Goal: Task Accomplishment & Management: Manage account settings

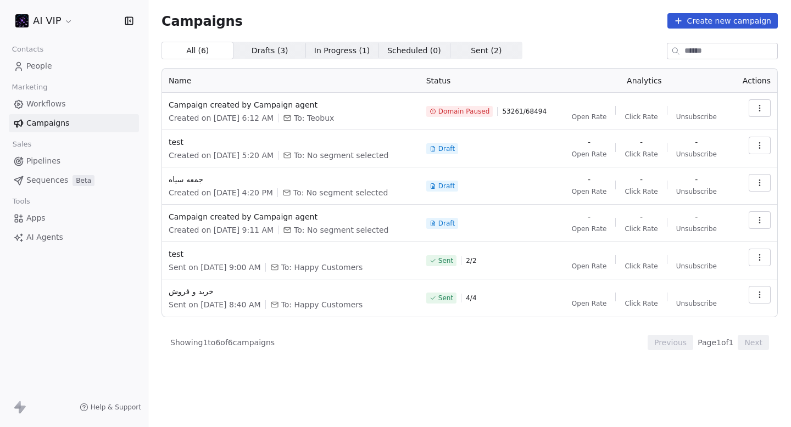
click at [58, 16] on html "AI VIP Contacts People Marketing Workflows Campaigns Sales Pipelines Sequences …" at bounding box center [395, 213] width 791 height 427
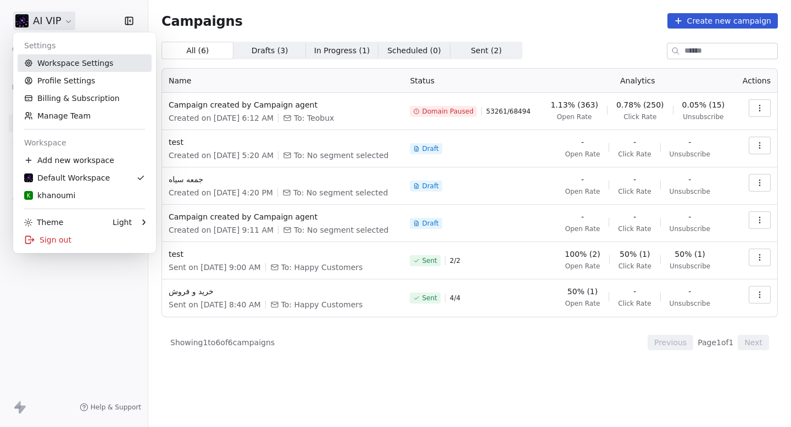
click at [66, 57] on link "Workspace Settings" at bounding box center [85, 63] width 134 height 18
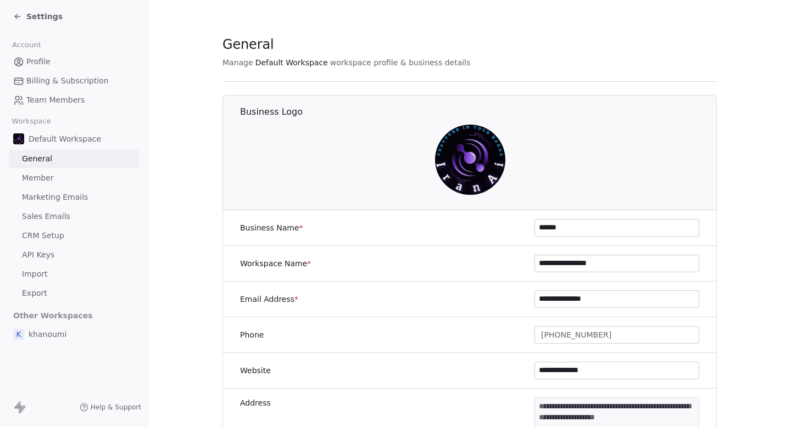
click at [78, 197] on span "Marketing Emails" at bounding box center [55, 198] width 66 height 12
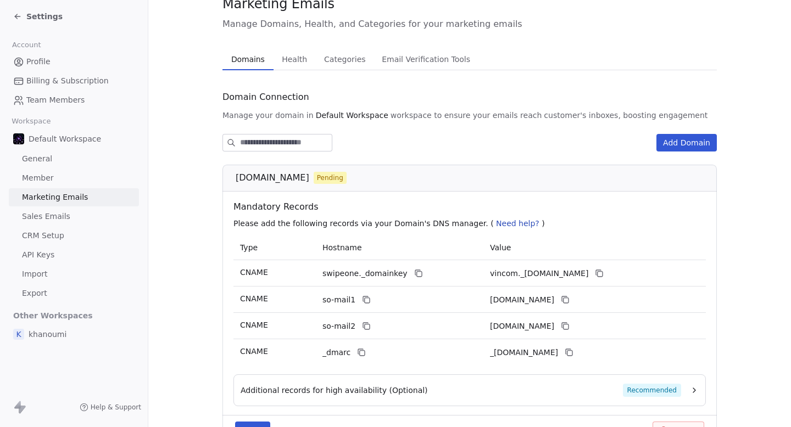
scroll to position [45, 0]
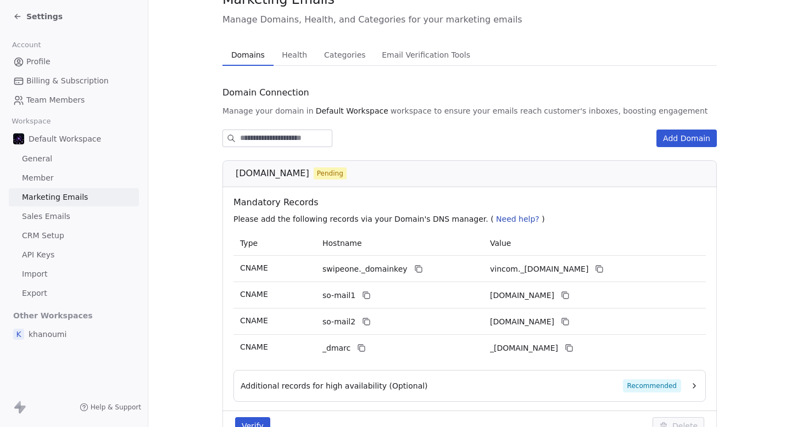
click at [260, 420] on button "Verify" at bounding box center [252, 426] width 35 height 18
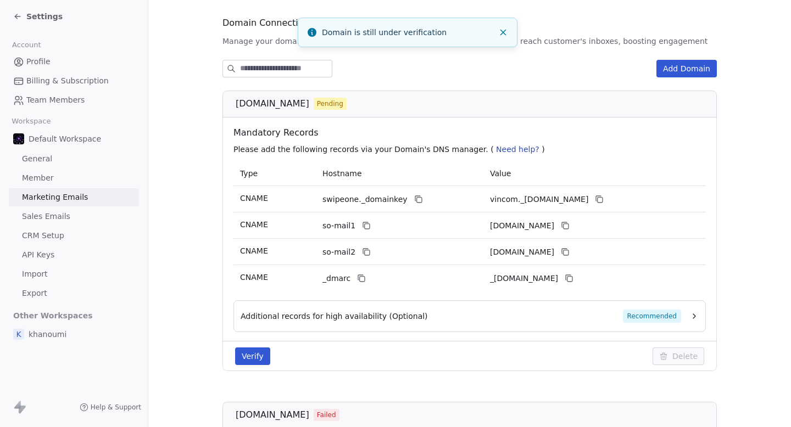
scroll to position [102, 0]
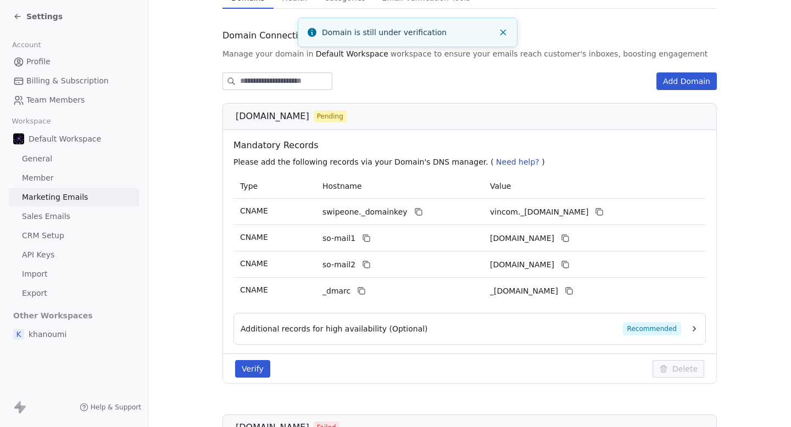
click at [258, 368] on button "Verify" at bounding box center [252, 369] width 35 height 18
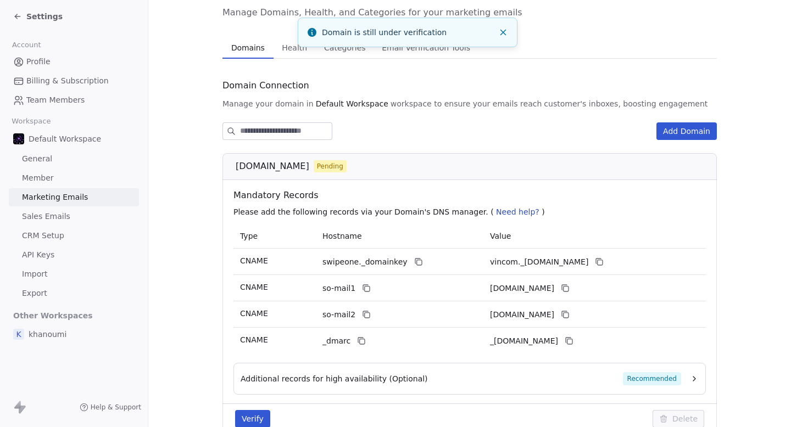
scroll to position [0, 0]
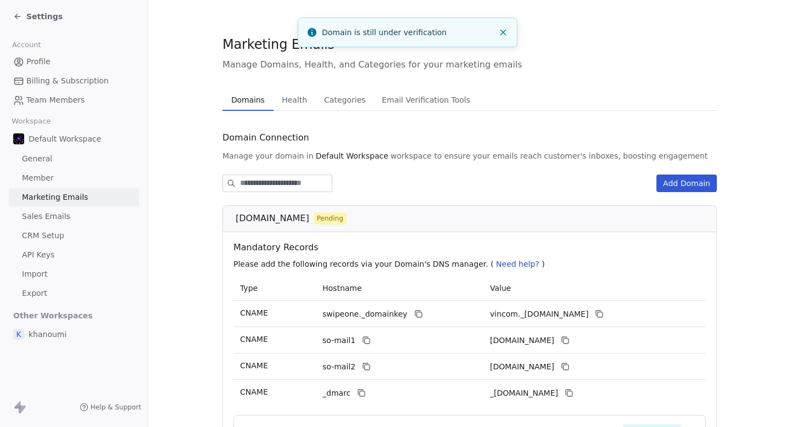
click at [688, 180] on button "Add Domain" at bounding box center [686, 184] width 60 height 18
click at [623, 164] on div "Connect a Domain Enter Domain Name Connect Please do NOT enter http or www or a…" at bounding box center [395, 213] width 791 height 163
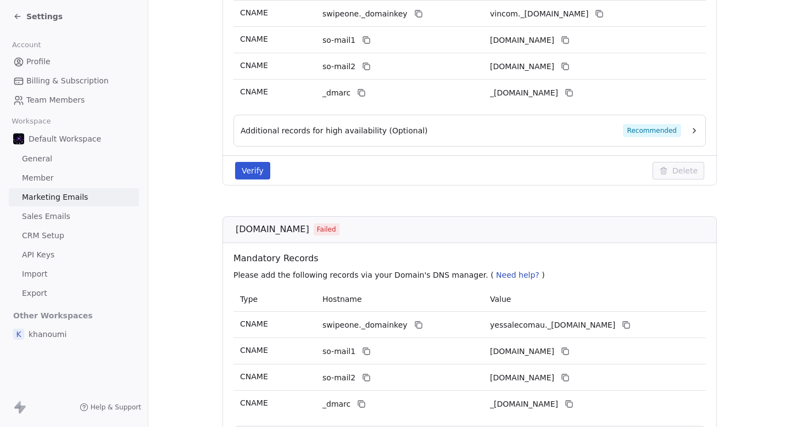
scroll to position [142, 0]
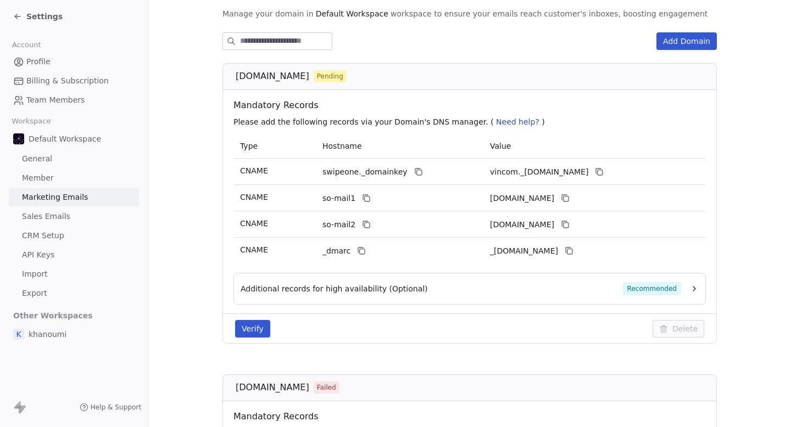
click at [43, 15] on span "Settings" at bounding box center [44, 16] width 36 height 11
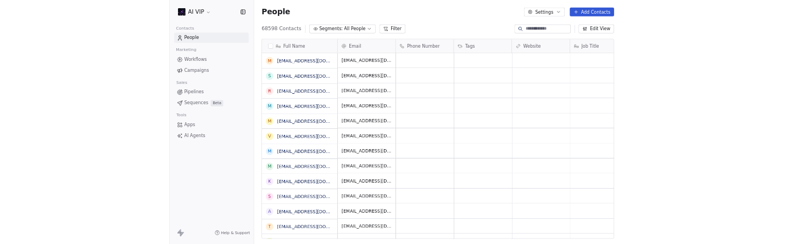
scroll to position [376, 642]
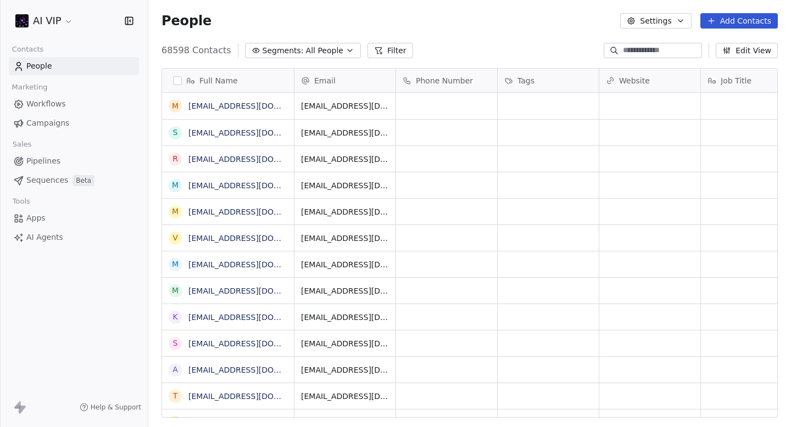
click at [69, 121] on link "Campaigns" at bounding box center [74, 123] width 130 height 18
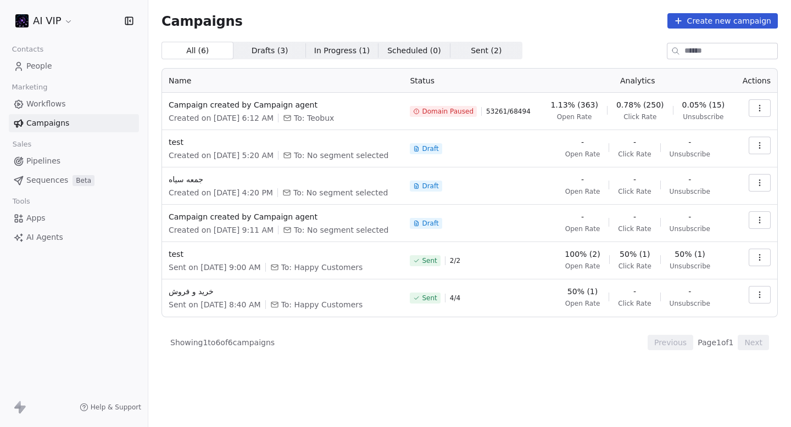
click at [64, 119] on span "Campaigns" at bounding box center [47, 124] width 43 height 12
drag, startPoint x: 195, startPoint y: 103, endPoint x: 167, endPoint y: 105, distance: 28.6
click at [167, 105] on td "Campaign created by Campaign agent Created on [DATE] 6:12 AM To: Teobux" at bounding box center [282, 111] width 241 height 37
copy span "Campaign created by Campaign agent"
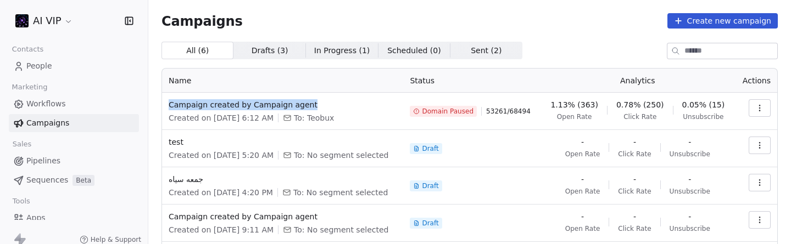
click at [758, 105] on icon "button" at bounding box center [759, 108] width 9 height 9
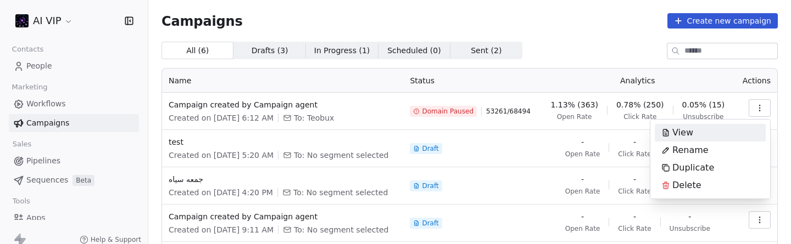
click at [650, 18] on html "AI VIP Contacts People Marketing Workflows Campaigns Sales Pipelines Sequences …" at bounding box center [395, 122] width 791 height 244
